Goal: Information Seeking & Learning: Check status

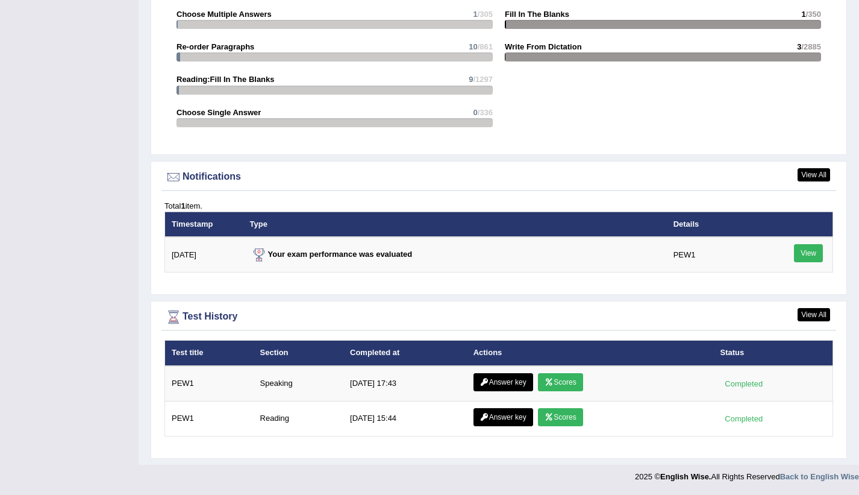
scroll to position [1308, 0]
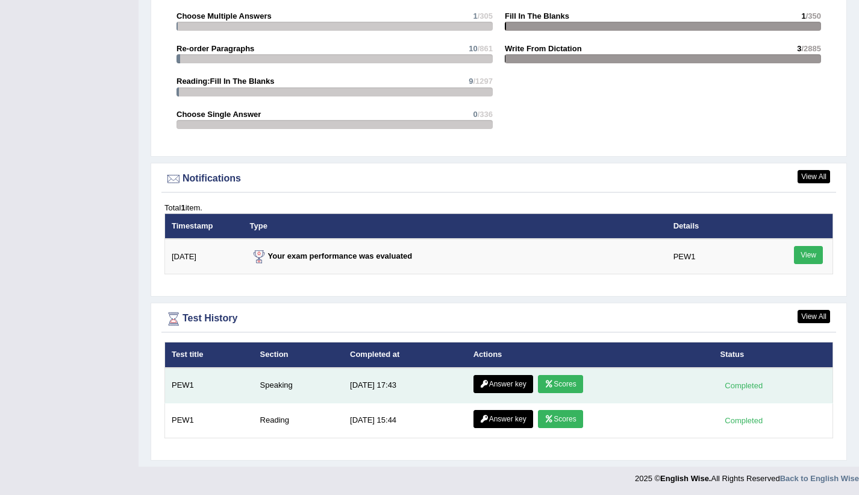
click at [547, 378] on link "Scores" at bounding box center [560, 384] width 45 height 18
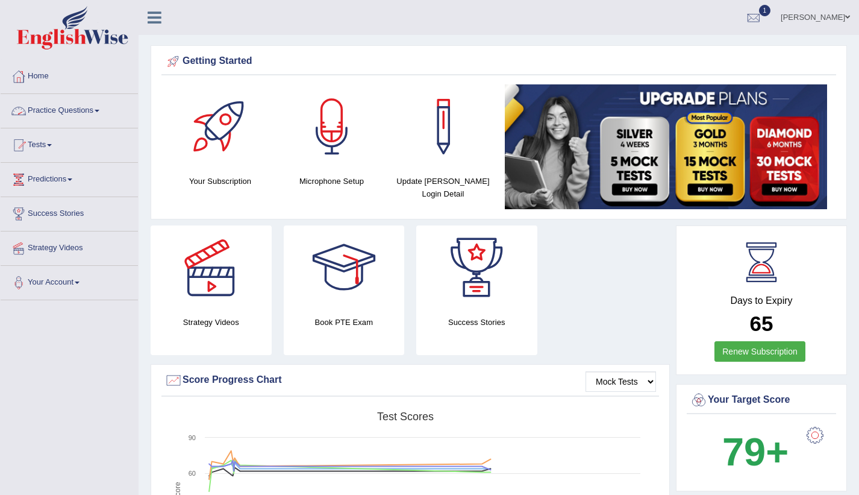
click at [64, 140] on link "Tests" at bounding box center [69, 143] width 137 height 30
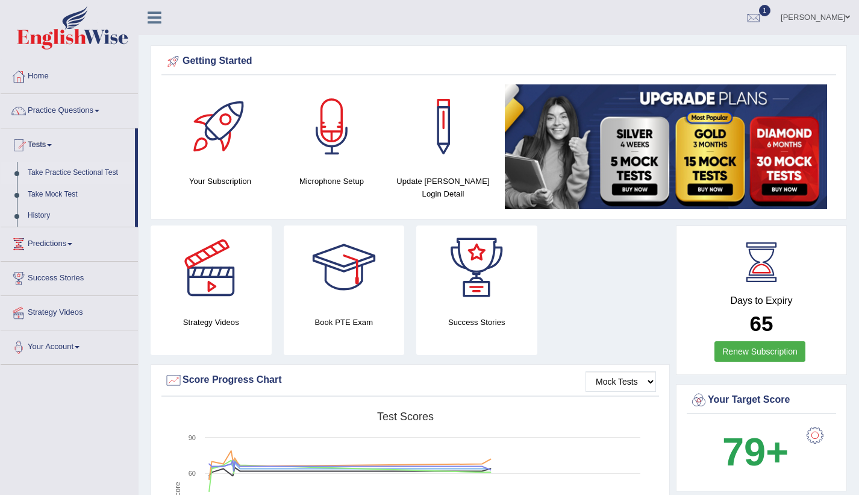
click at [67, 173] on link "Take Practice Sectional Test" at bounding box center [78, 173] width 113 height 22
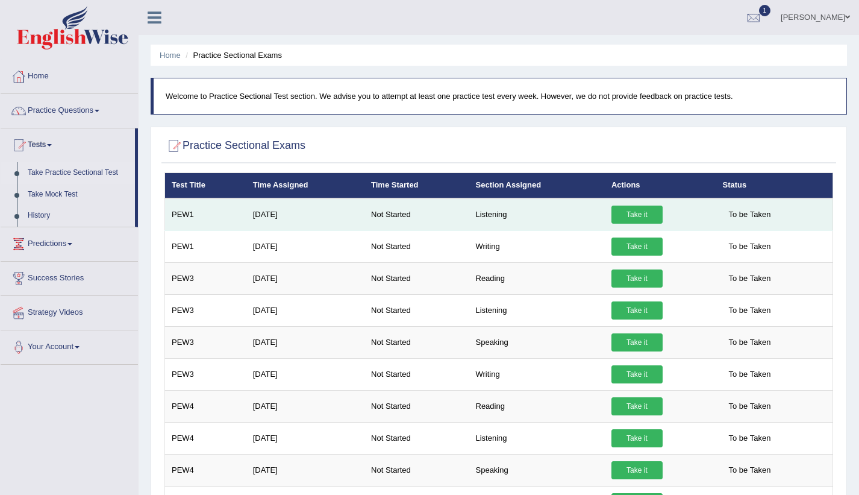
click at [629, 215] on link "Take it" at bounding box center [637, 214] width 51 height 18
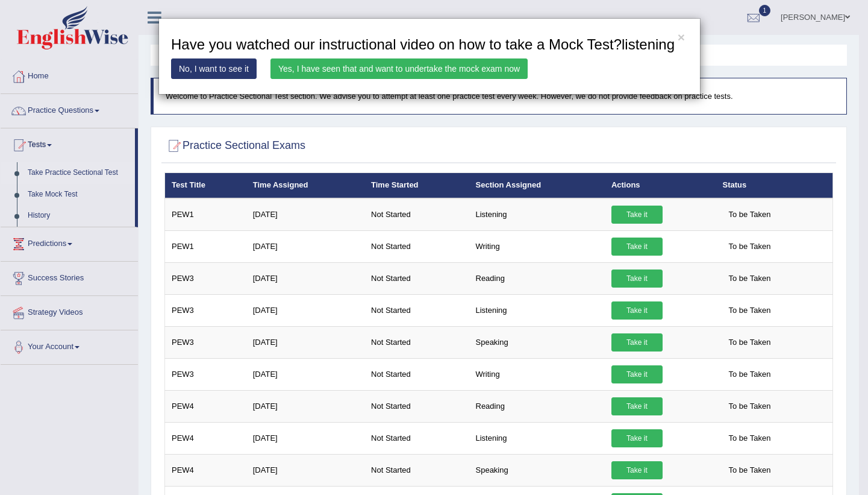
click at [355, 69] on link "Yes, I have seen that and want to undertake the mock exam now" at bounding box center [399, 68] width 257 height 20
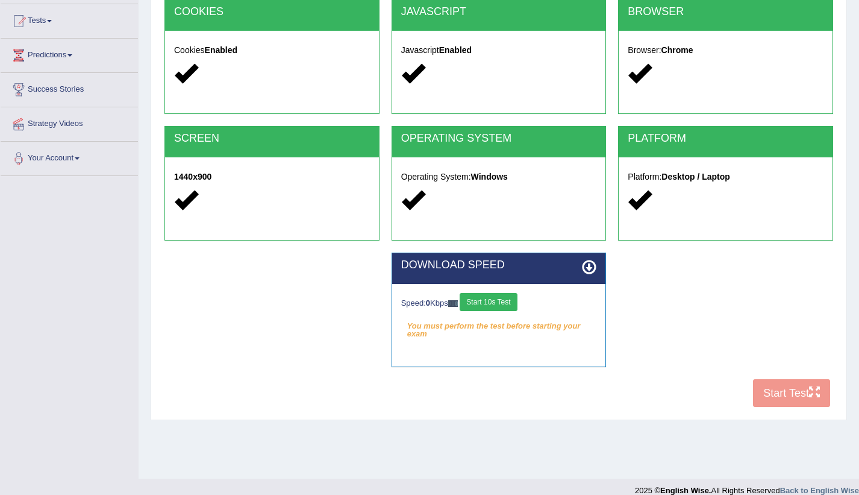
scroll to position [138, 0]
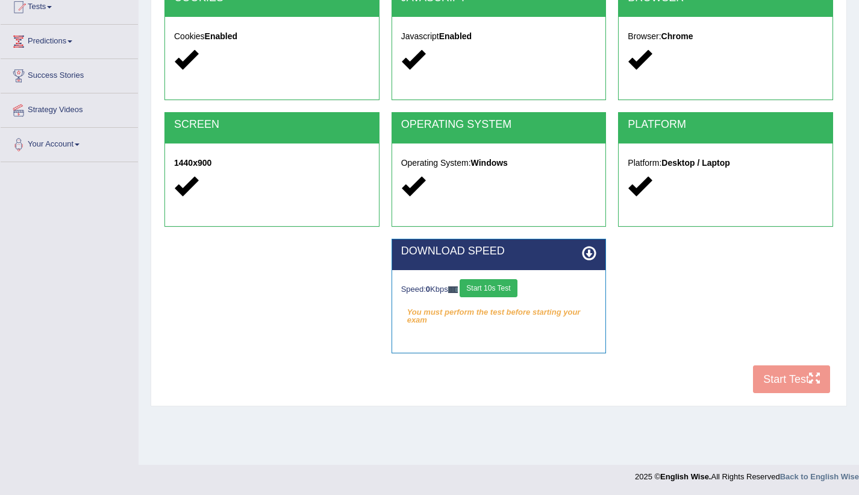
click at [499, 287] on button "Start 10s Test" at bounding box center [488, 288] width 57 height 18
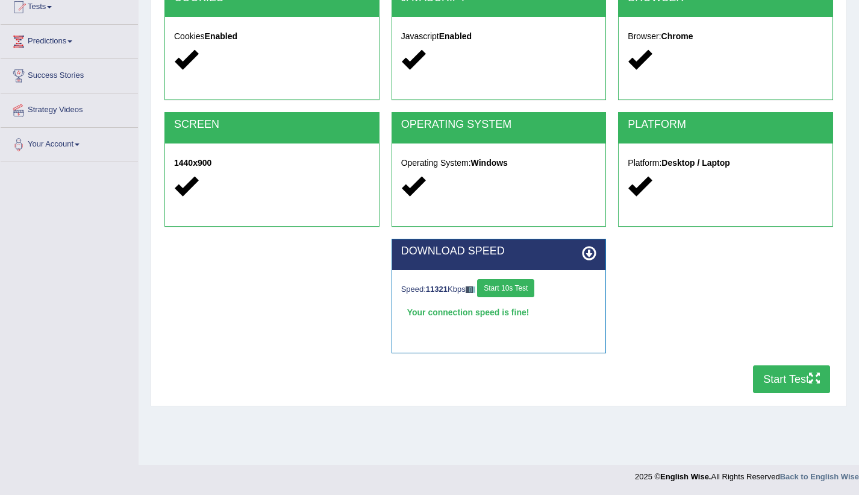
click at [781, 372] on button "Start Test" at bounding box center [791, 379] width 77 height 28
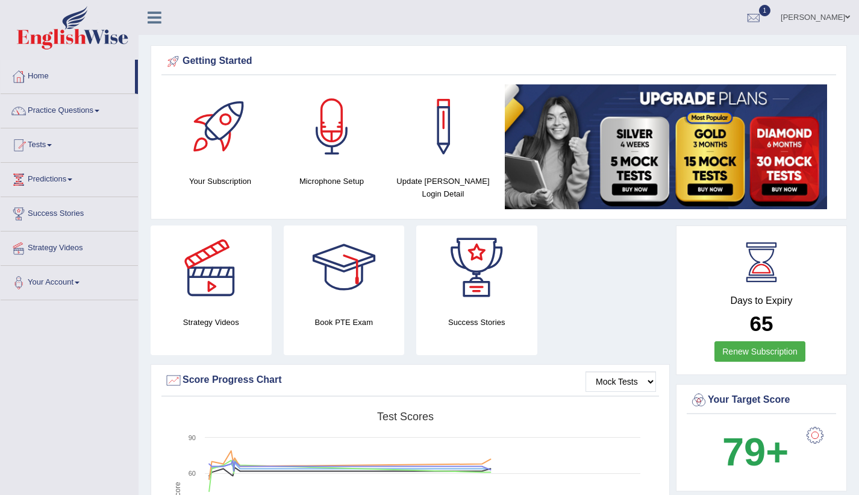
click at [44, 72] on link "Home" at bounding box center [68, 75] width 134 height 30
click at [40, 74] on link "Home" at bounding box center [68, 75] width 134 height 30
click at [43, 77] on link "Home" at bounding box center [68, 75] width 134 height 30
click at [83, 116] on link "Practice Questions" at bounding box center [69, 109] width 137 height 30
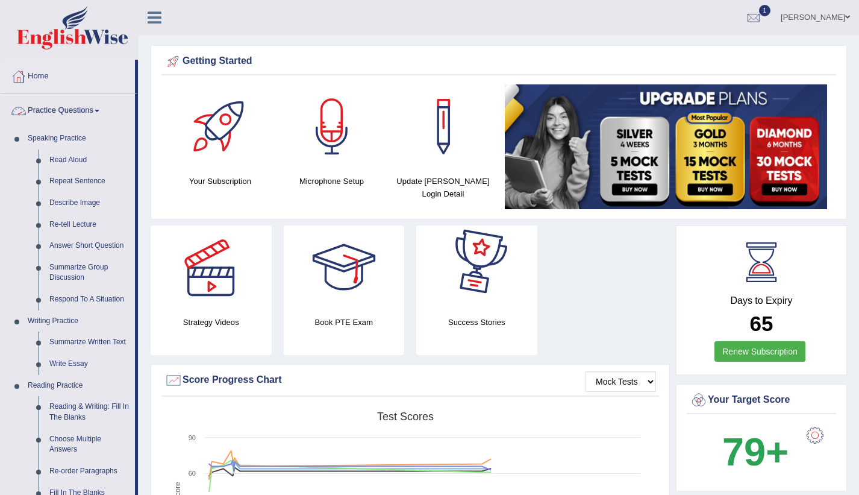
click at [92, 110] on link "Practice Questions" at bounding box center [68, 109] width 134 height 30
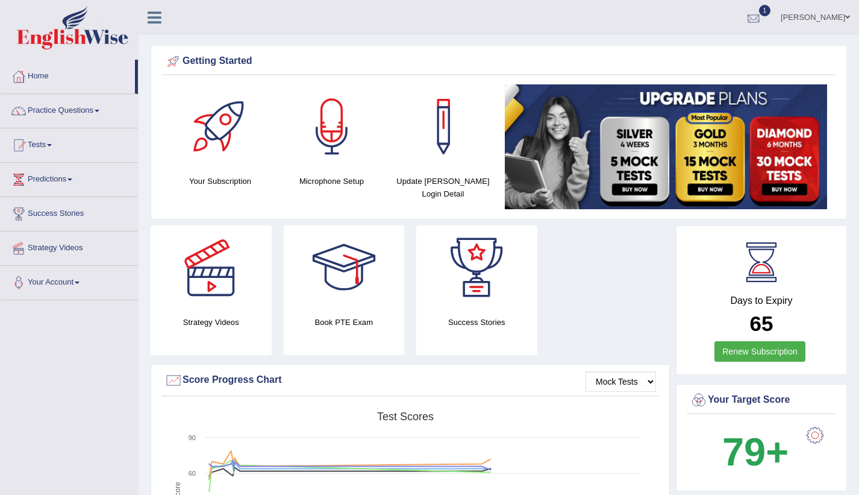
click at [763, 14] on div at bounding box center [754, 18] width 18 height 18
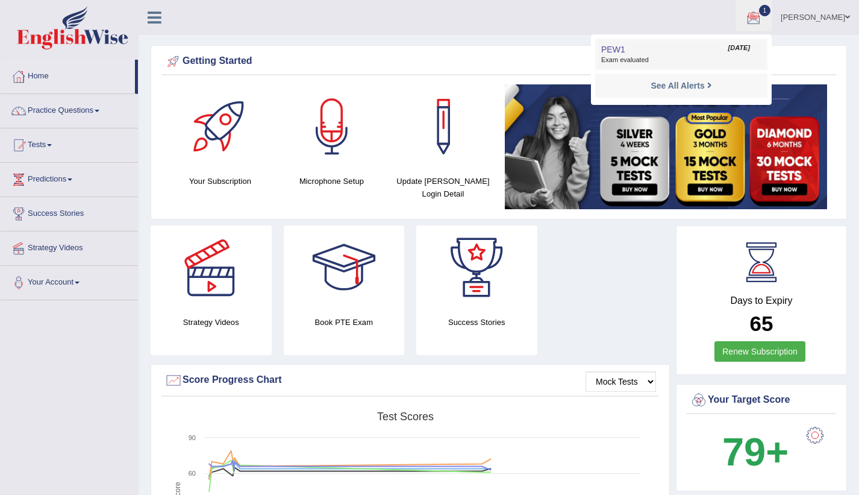
click at [712, 55] on span "Exam evaluated" at bounding box center [681, 60] width 160 height 10
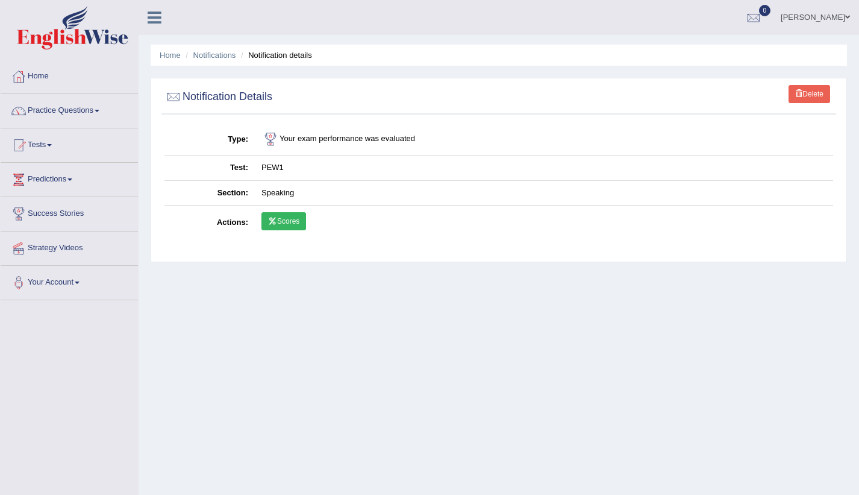
click at [288, 219] on link "Scores" at bounding box center [284, 221] width 45 height 18
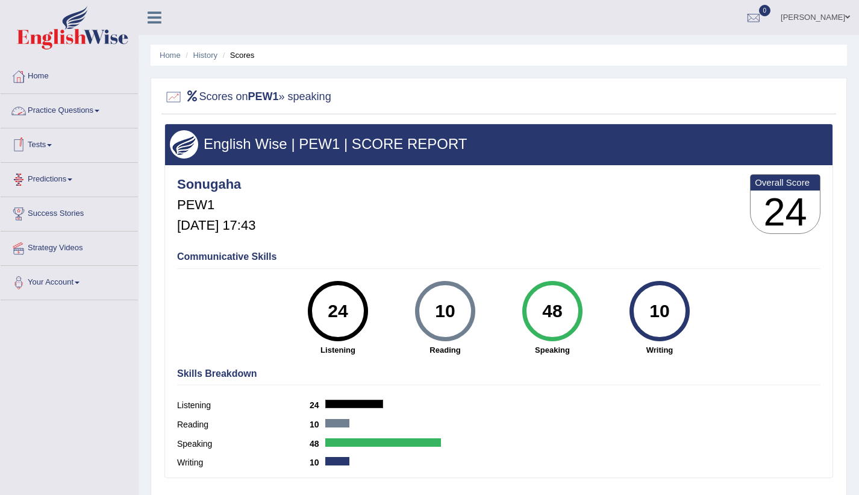
click at [96, 111] on link "Practice Questions" at bounding box center [69, 109] width 137 height 30
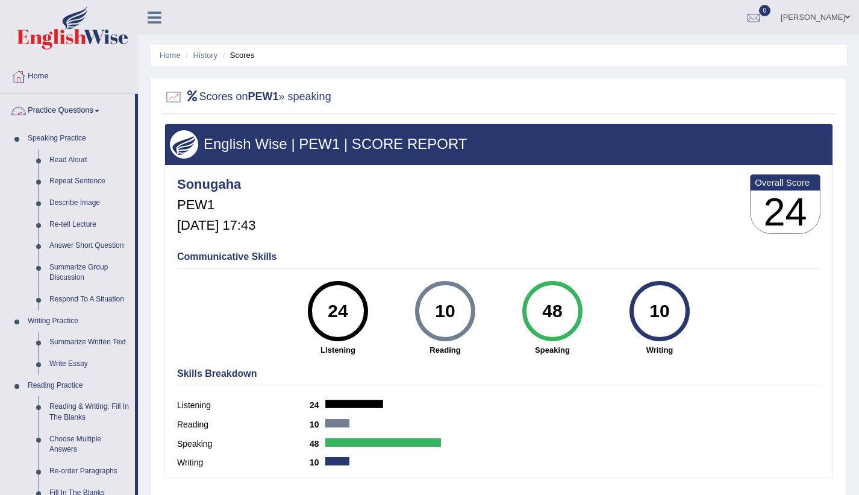
click at [94, 108] on link "Practice Questions" at bounding box center [68, 109] width 134 height 30
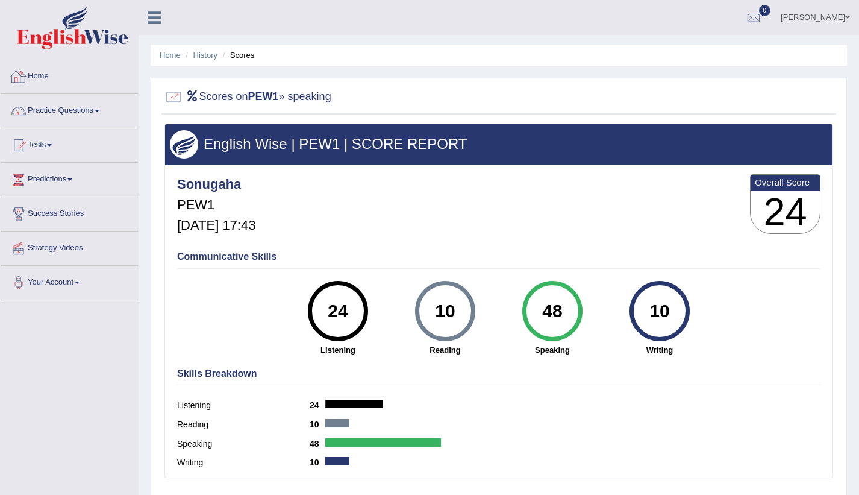
click at [46, 74] on link "Home" at bounding box center [69, 75] width 137 height 30
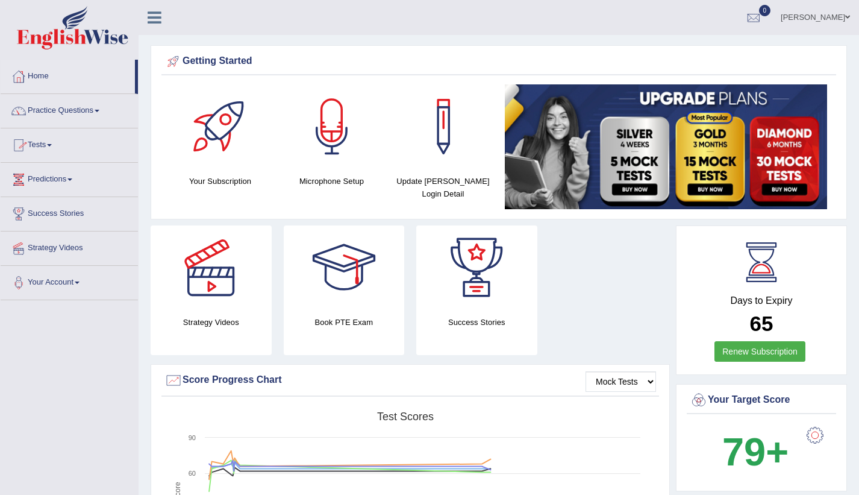
click at [79, 180] on link "Predictions" at bounding box center [69, 178] width 137 height 30
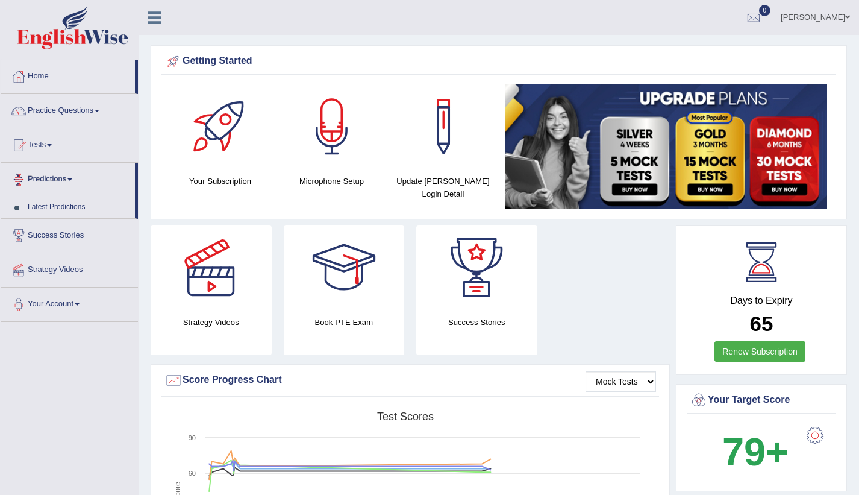
click at [69, 171] on link "Predictions" at bounding box center [68, 178] width 134 height 30
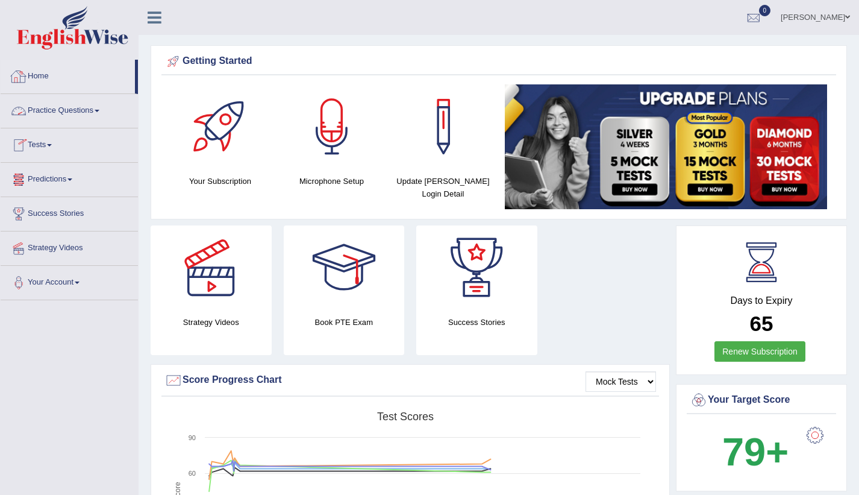
click at [49, 71] on link "Home" at bounding box center [68, 75] width 134 height 30
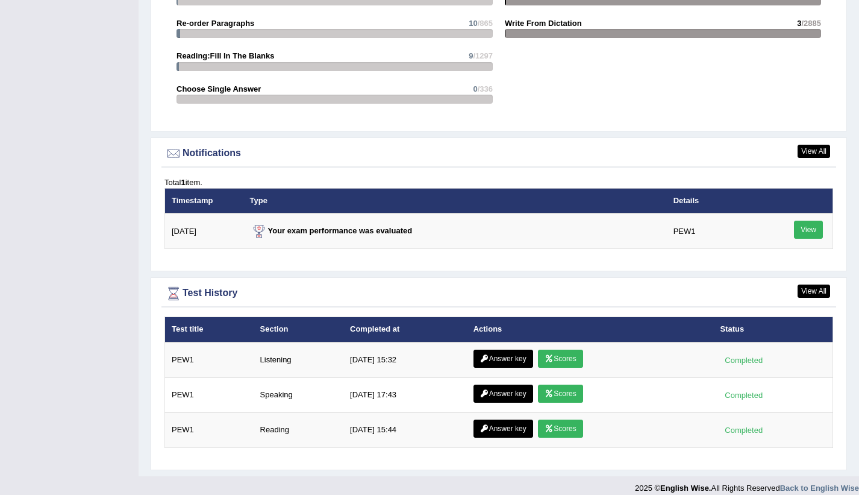
scroll to position [1345, 0]
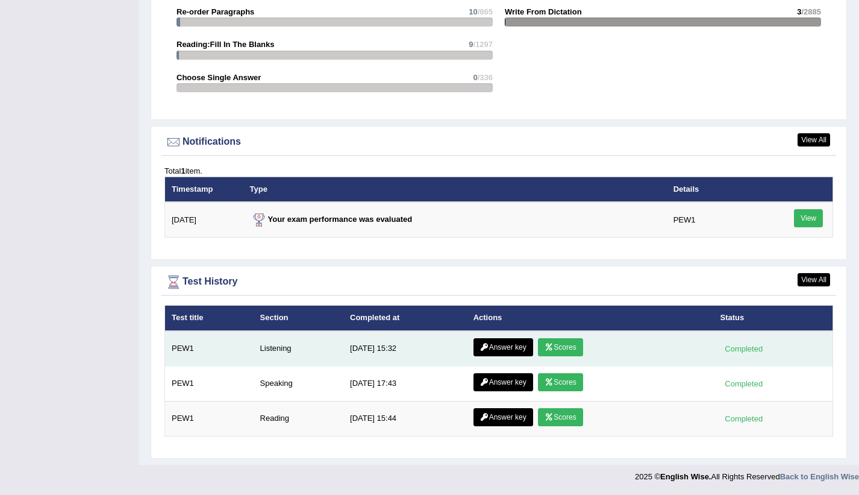
click at [575, 347] on link "Scores" at bounding box center [560, 347] width 45 height 18
click at [505, 347] on link "Answer key" at bounding box center [504, 347] width 60 height 18
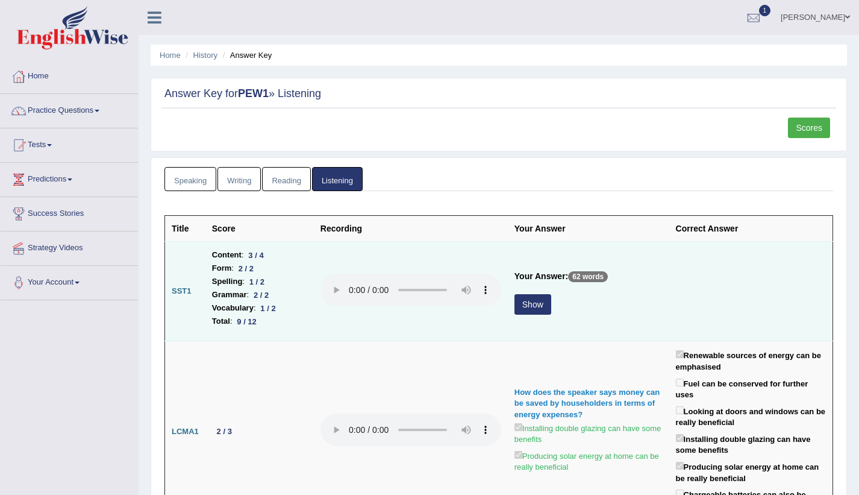
click at [527, 305] on button "Show" at bounding box center [533, 304] width 37 height 20
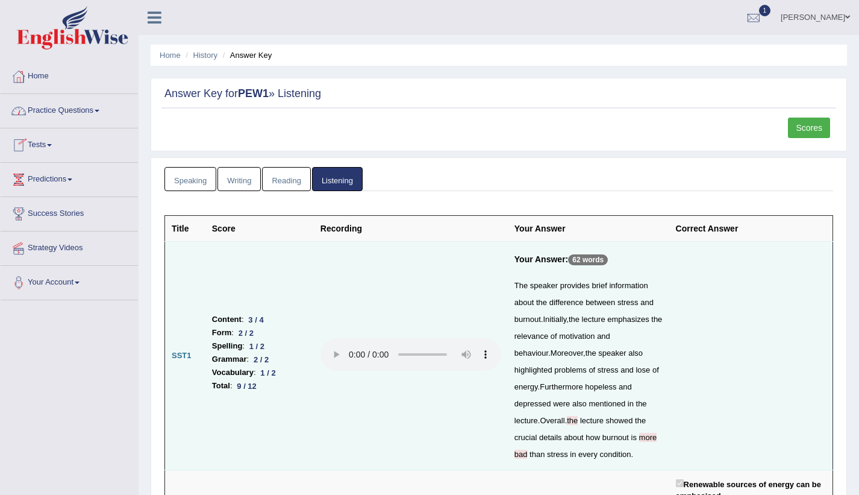
click at [48, 73] on link "Home" at bounding box center [69, 75] width 137 height 30
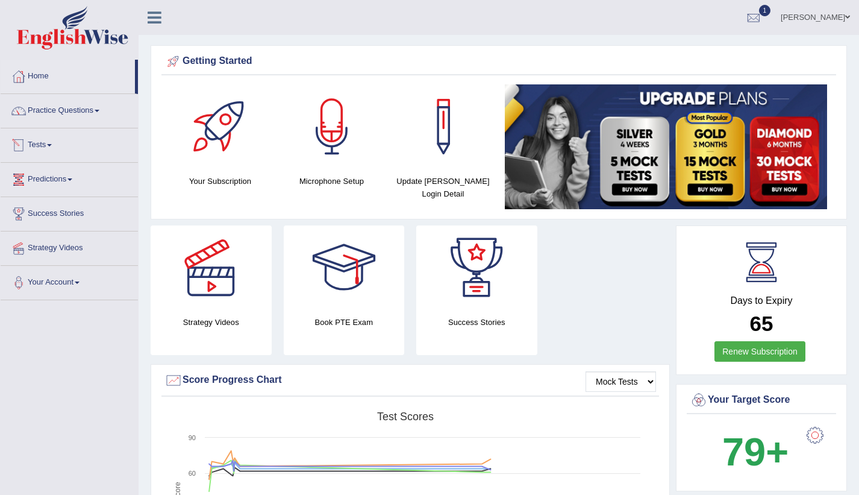
click at [61, 149] on link "Tests" at bounding box center [69, 143] width 137 height 30
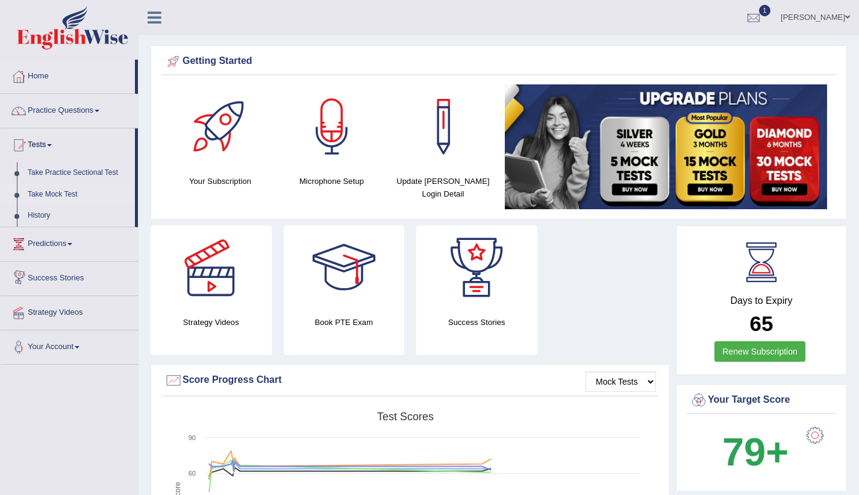
click at [55, 190] on link "Take Mock Test" at bounding box center [78, 195] width 113 height 22
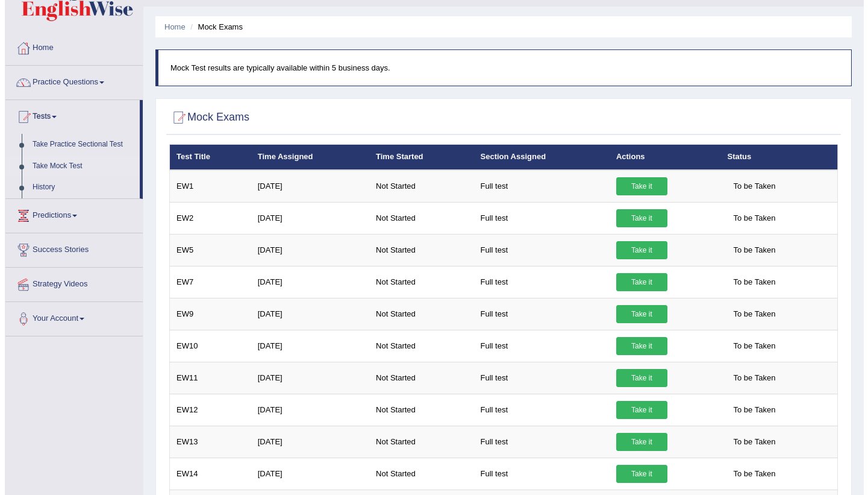
scroll to position [4, 0]
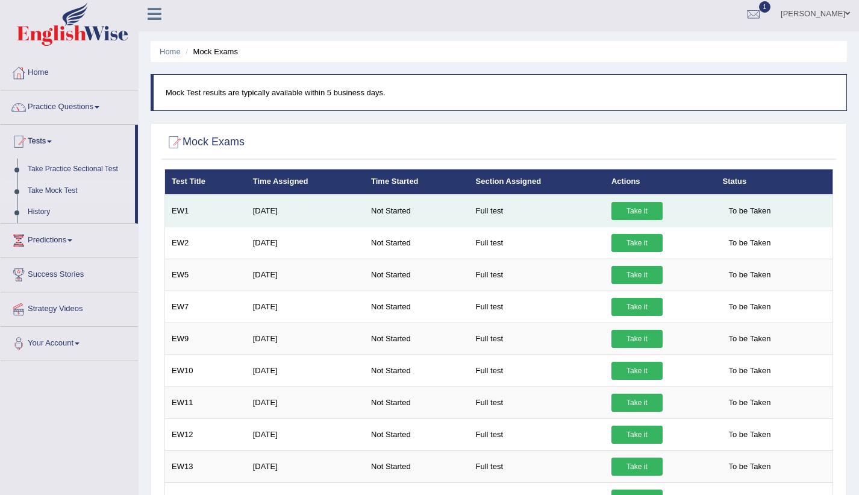
click at [648, 206] on link "Take it" at bounding box center [637, 211] width 51 height 18
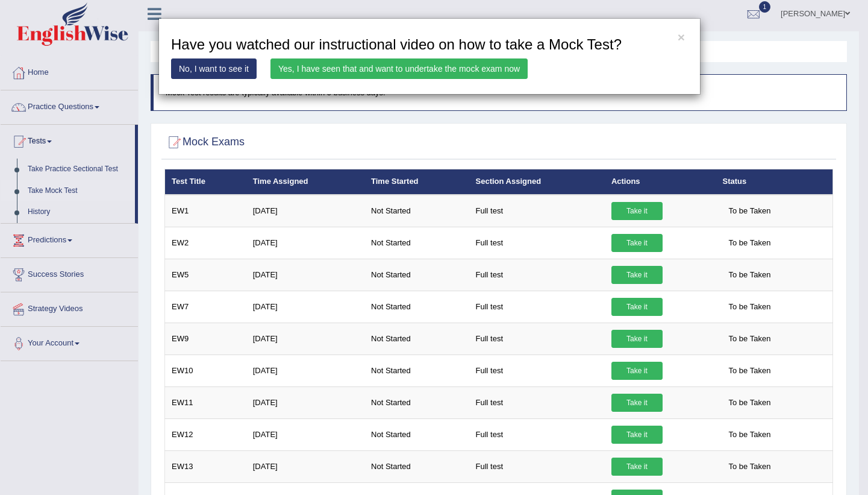
click at [424, 66] on link "Yes, I have seen that and want to undertake the mock exam now" at bounding box center [399, 68] width 257 height 20
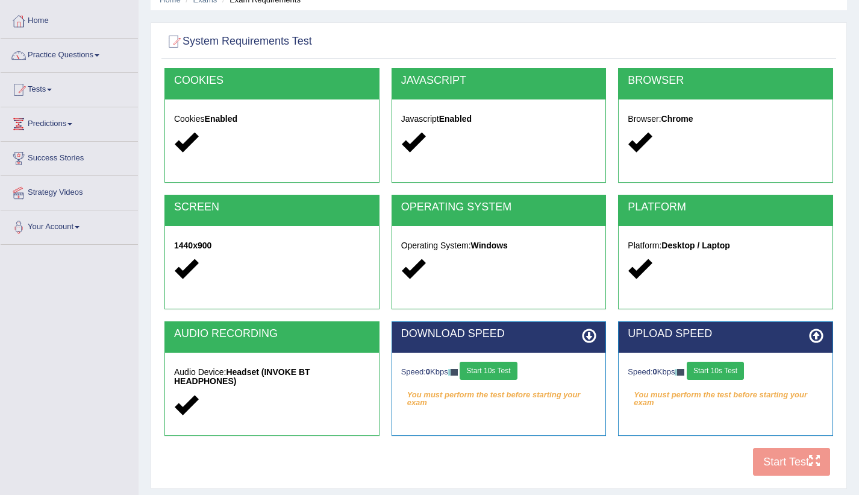
scroll to position [138, 0]
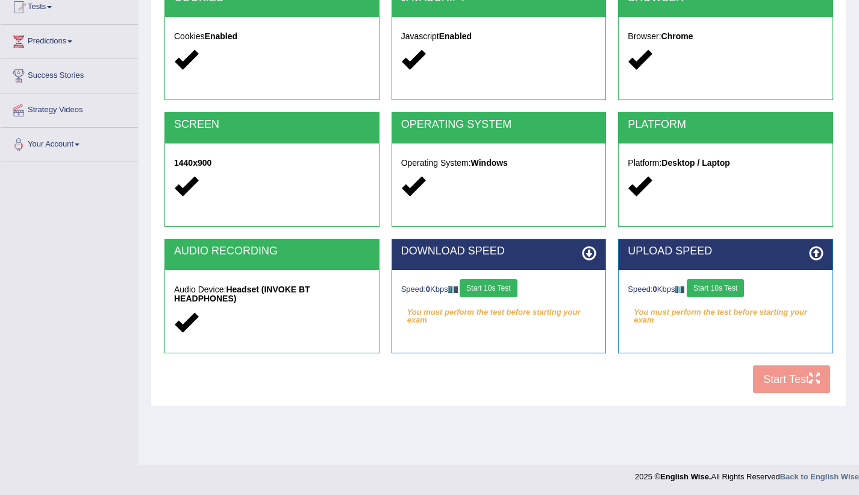
click at [504, 289] on button "Start 10s Test" at bounding box center [488, 288] width 57 height 18
click at [717, 290] on button "Start 10s Test" at bounding box center [715, 288] width 57 height 18
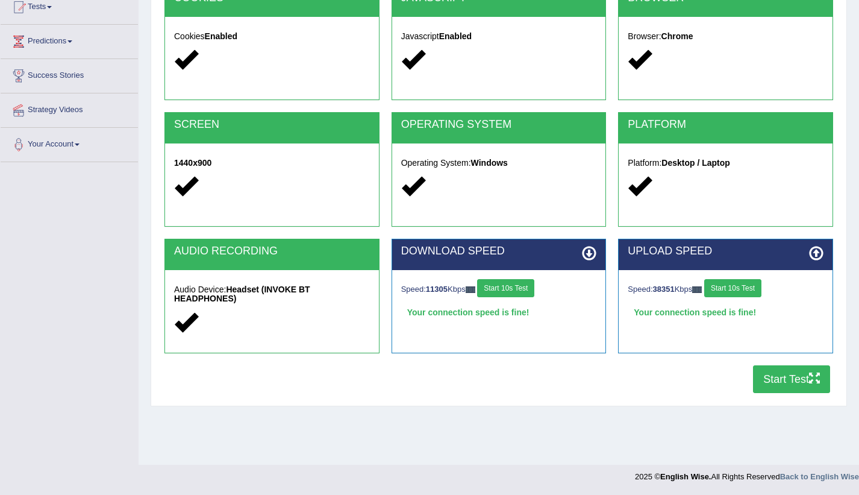
click at [788, 384] on button "Start Test" at bounding box center [791, 379] width 77 height 28
